Goal: Task Accomplishment & Management: Manage account settings

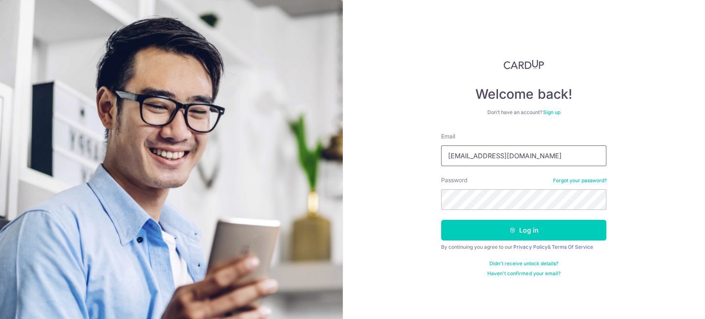
click at [482, 148] on input "[EMAIL_ADDRESS][DOMAIN_NAME]" at bounding box center [523, 155] width 165 height 21
click at [482, 150] on input "[EMAIL_ADDRESS][DOMAIN_NAME]" at bounding box center [523, 155] width 165 height 21
click at [493, 158] on input "[EMAIL_ADDRESS][DOMAIN_NAME]" at bounding box center [523, 155] width 165 height 21
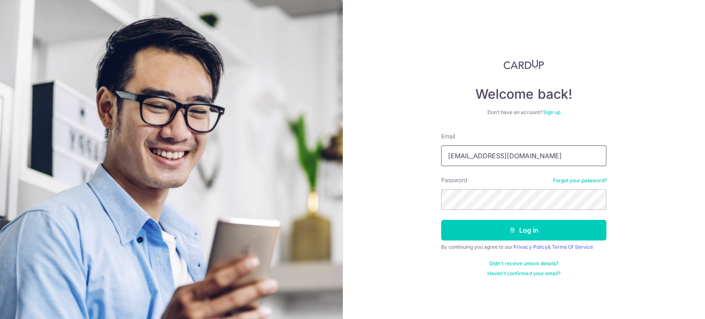
click at [493, 158] on input "[EMAIL_ADDRESS][DOMAIN_NAME]" at bounding box center [523, 155] width 165 height 21
type input "[EMAIL_ADDRESS][DOMAIN_NAME]"
click at [479, 239] on button "Log in" at bounding box center [523, 230] width 165 height 21
